Goal: Task Accomplishment & Management: Use online tool/utility

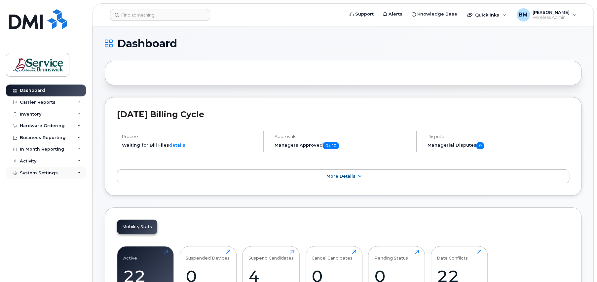
click at [42, 172] on div "System Settings" at bounding box center [39, 173] width 38 height 5
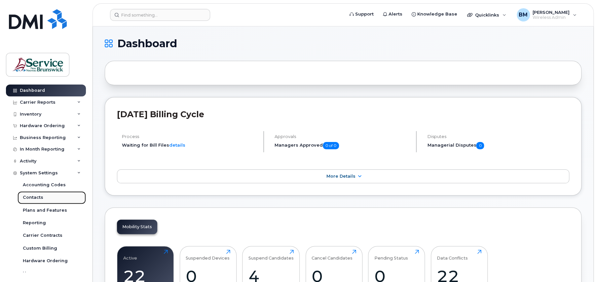
click at [40, 198] on div "Contacts" at bounding box center [33, 198] width 20 height 6
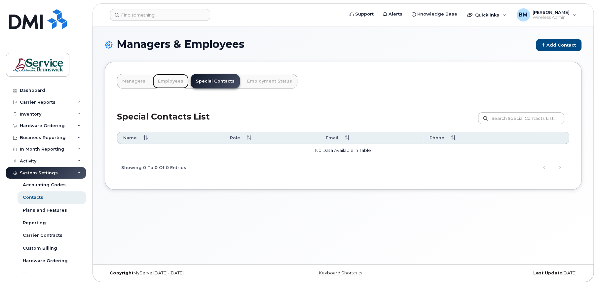
click at [166, 77] on link "Employees" at bounding box center [171, 81] width 36 height 15
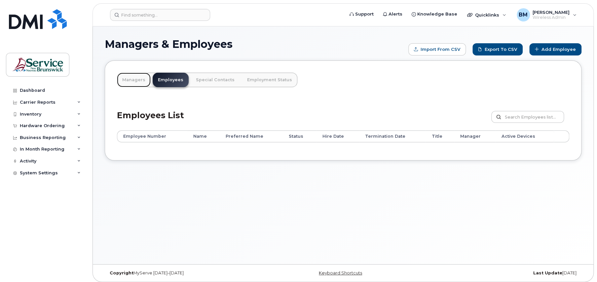
click at [132, 79] on link "Managers" at bounding box center [134, 80] width 34 height 15
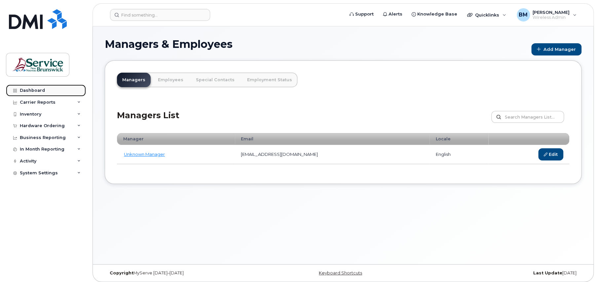
click at [22, 86] on link "Dashboard" at bounding box center [46, 91] width 80 height 12
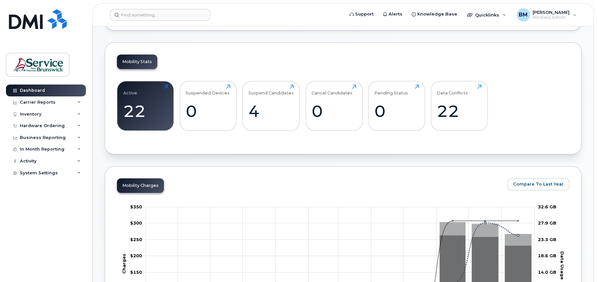
scroll to position [165, 0]
click at [68, 101] on div "Carrier Reports" at bounding box center [46, 102] width 80 height 12
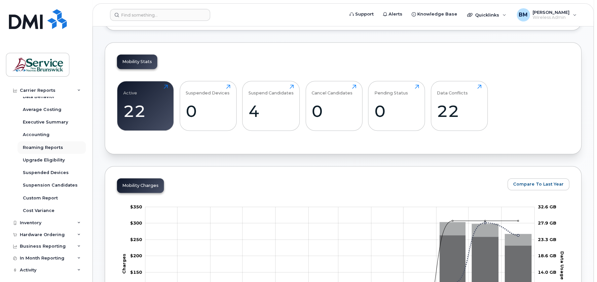
scroll to position [66, 0]
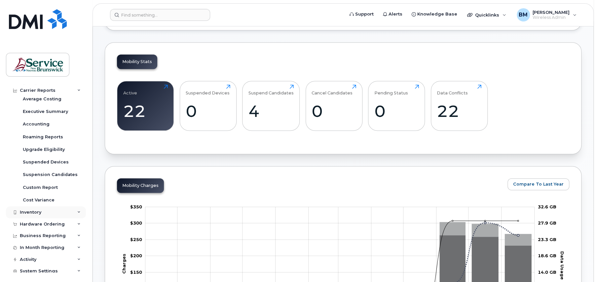
click at [74, 209] on div "Inventory" at bounding box center [46, 213] width 80 height 12
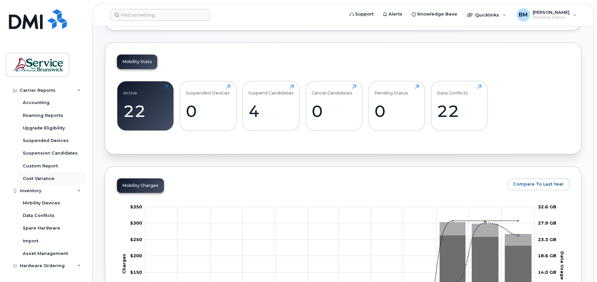
scroll to position [99, 0]
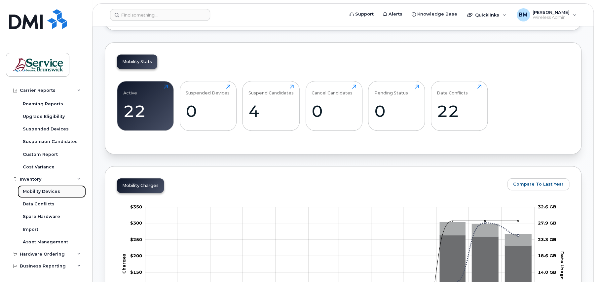
click at [50, 190] on div "Mobility Devices" at bounding box center [41, 192] width 37 height 6
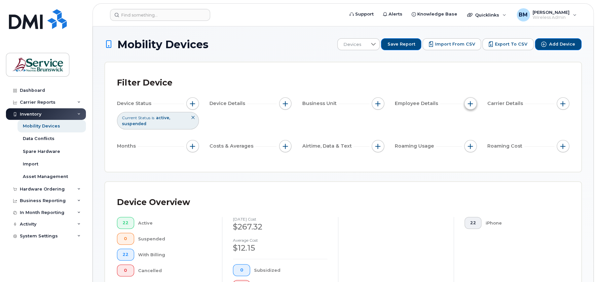
click at [473, 104] on span "button" at bounding box center [470, 103] width 5 height 5
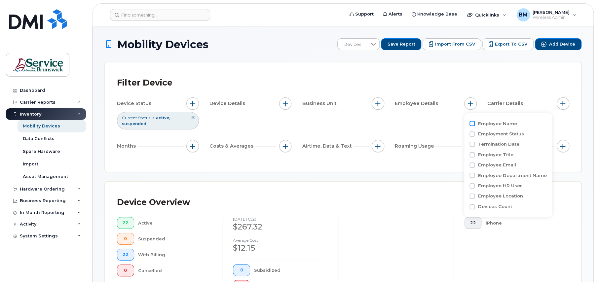
click at [472, 126] on input "Employee Name" at bounding box center [472, 123] width 5 height 5
checkbox input "true"
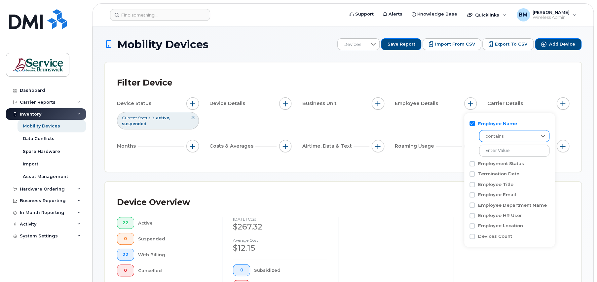
click at [537, 131] on div at bounding box center [543, 136] width 13 height 11
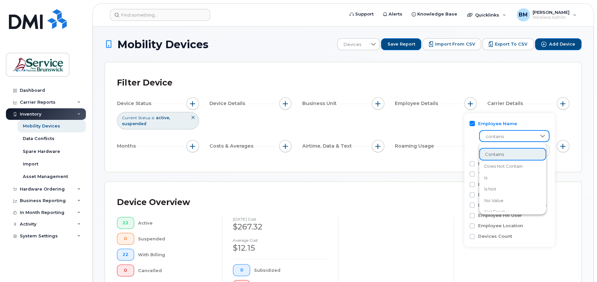
click at [426, 138] on div "Device Status Current Status is active suspended Device Details Business Unit E…" at bounding box center [343, 126] width 452 height 58
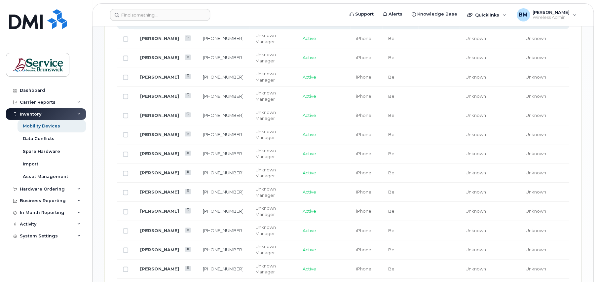
scroll to position [320, 0]
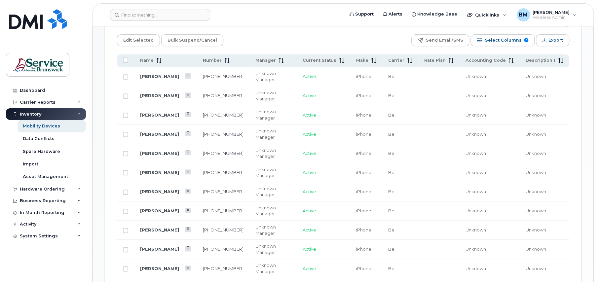
click at [121, 182] on td at bounding box center [125, 191] width 17 height 19
click at [127, 190] on input "Row Unselected" at bounding box center [125, 192] width 5 height 5
checkbox input "true"
click at [147, 35] on span "Edit Selected" at bounding box center [138, 40] width 30 height 10
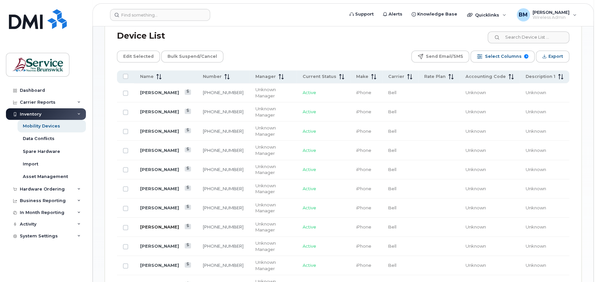
scroll to position [287, 0]
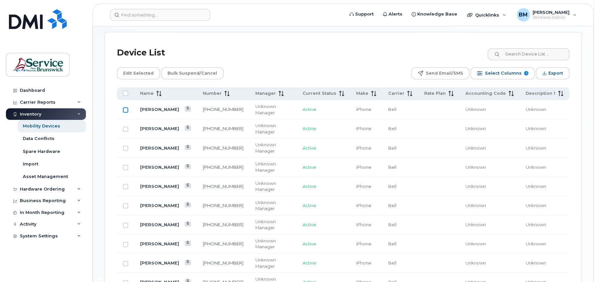
click at [127, 107] on input "Row Unselected" at bounding box center [125, 109] width 5 height 5
checkbox input "true"
click at [450, 73] on span "Send Email/SMS" at bounding box center [444, 73] width 37 height 10
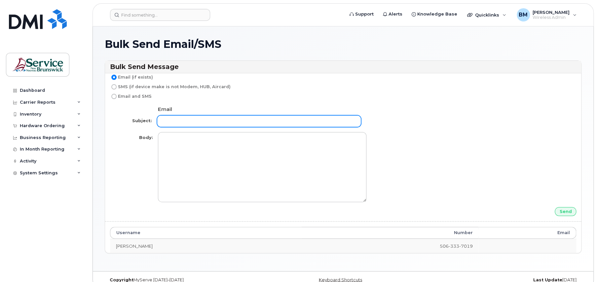
click at [170, 120] on input "text" at bounding box center [259, 121] width 204 height 12
type input "[PERSON_NAME][EMAIL_ADDRESS][PERSON_NAME][DOMAIN_NAME]"
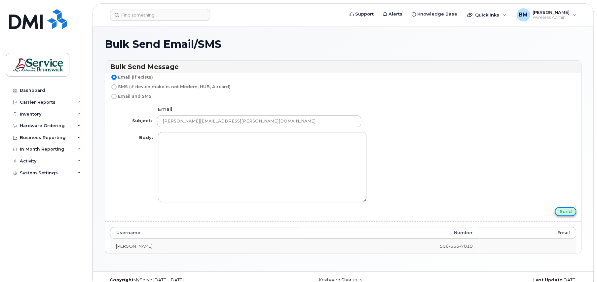
click at [566, 209] on input "Send" at bounding box center [565, 211] width 21 height 9
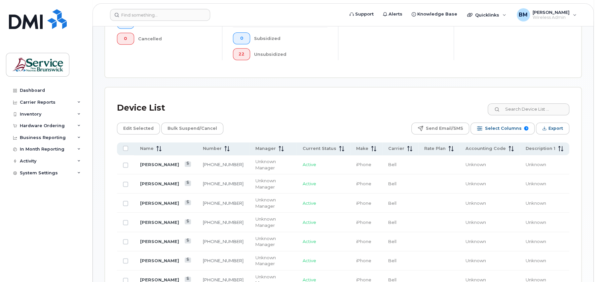
scroll to position [231, 0]
